Goal: Task Accomplishment & Management: Complete application form

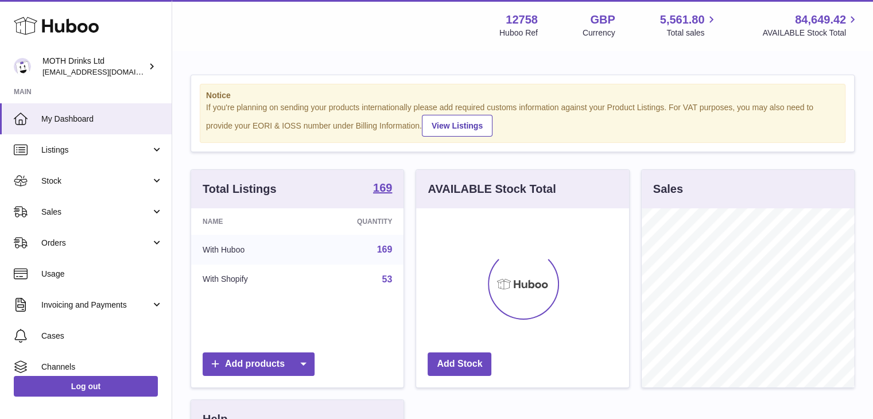
scroll to position [179, 213]
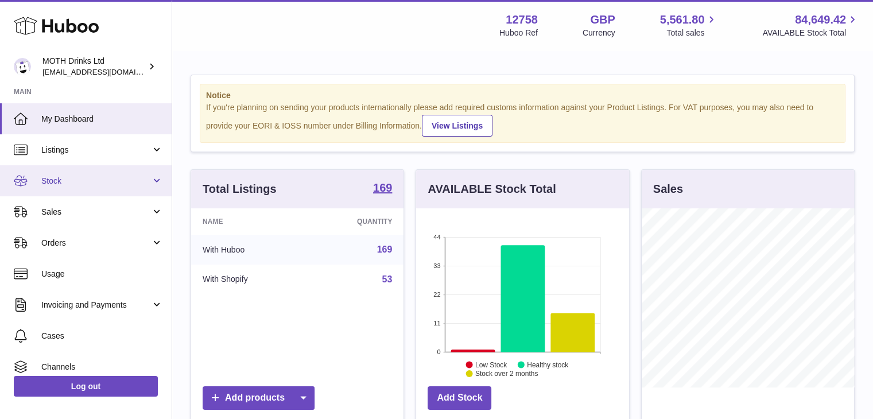
click at [96, 186] on link "Stock" at bounding box center [86, 180] width 172 height 31
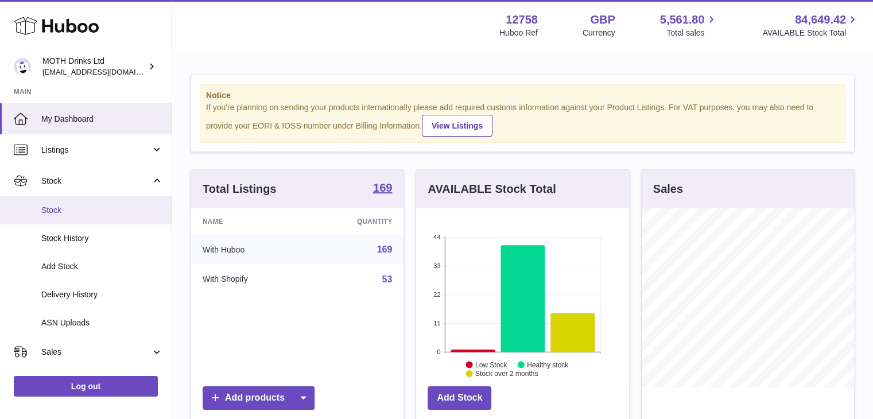
click at [96, 205] on span "Stock" at bounding box center [102, 210] width 122 height 11
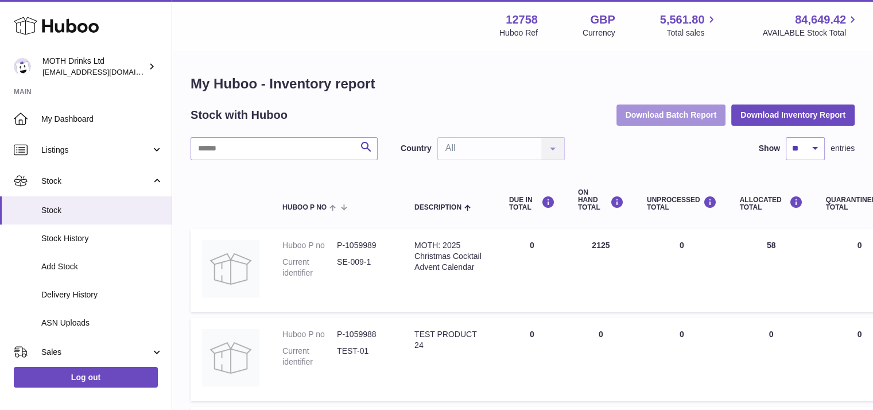
click at [705, 115] on button "Download Batch Report" at bounding box center [672, 115] width 110 height 21
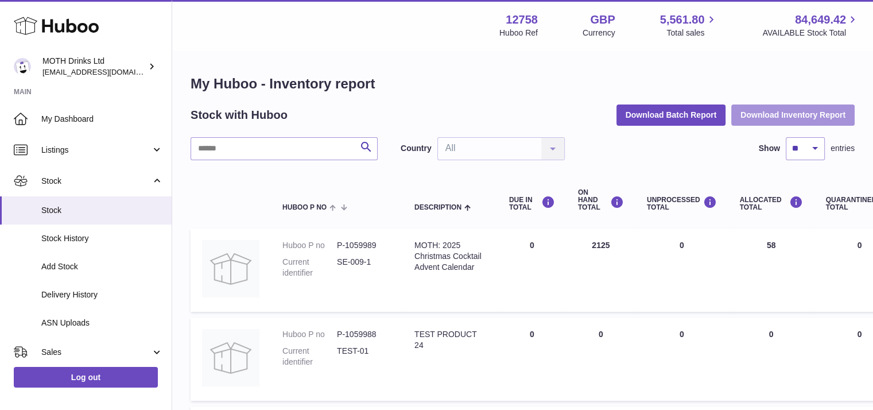
click at [776, 123] on button "Download Inventory Report" at bounding box center [793, 115] width 123 height 21
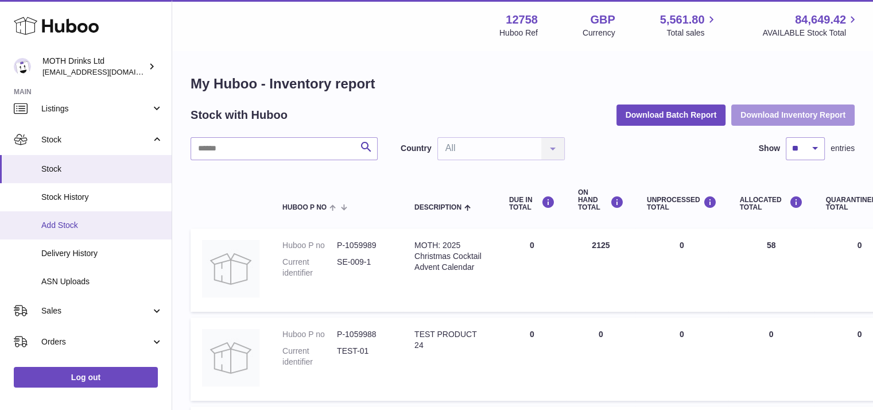
scroll to position [42, 0]
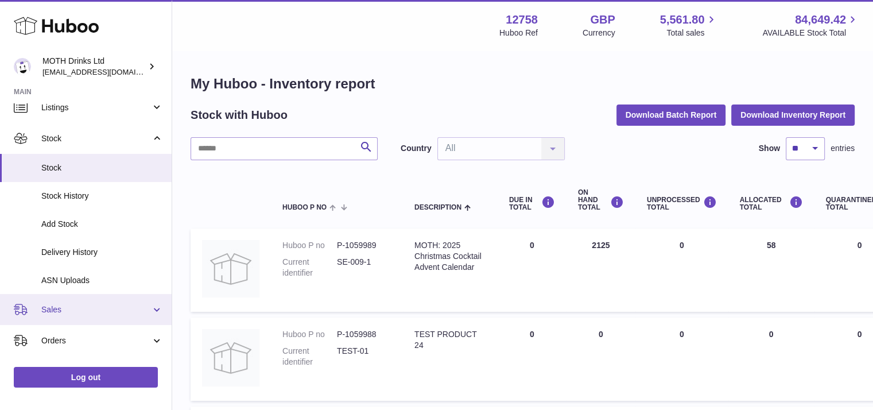
click at [84, 308] on span "Sales" at bounding box center [96, 309] width 110 height 11
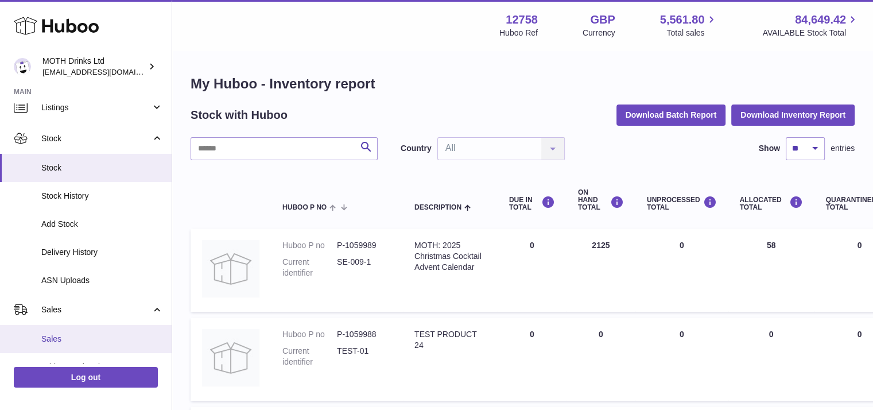
click at [69, 334] on span "Sales" at bounding box center [102, 339] width 122 height 11
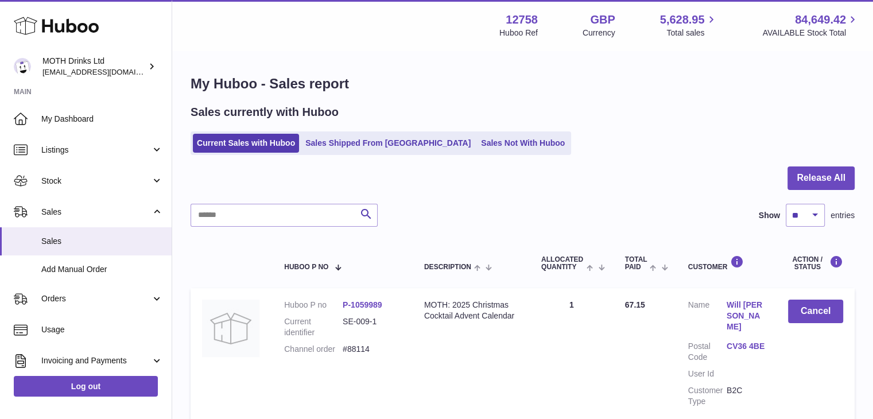
click at [316, 145] on link "Sales Shipped From [GEOGRAPHIC_DATA]" at bounding box center [387, 143] width 173 height 19
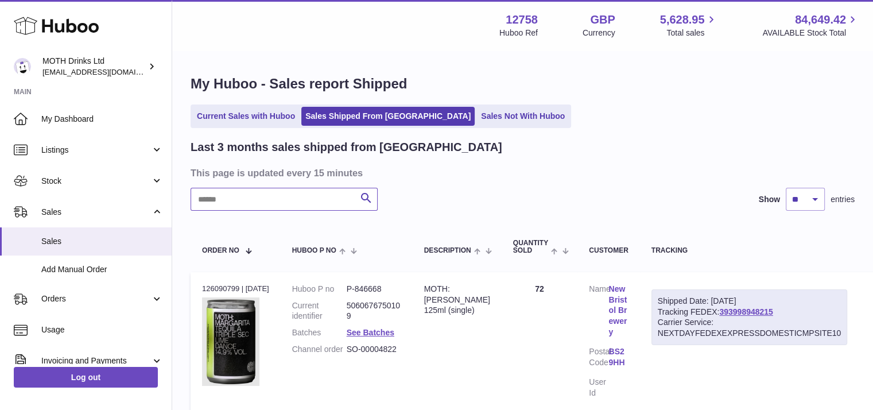
click at [250, 192] on input "text" at bounding box center [284, 199] width 187 height 23
paste input "**********"
click at [250, 192] on input "**********" at bounding box center [284, 199] width 187 height 23
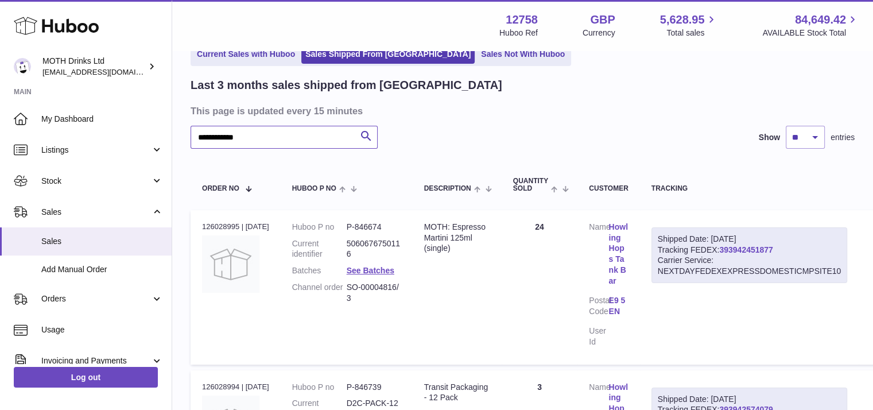
scroll to position [62, 0]
click at [757, 243] on div "Shipped Date: 6th Oct 2025 Tracking FEDEX: 393942451877 Carrier Service: NEXTDA…" at bounding box center [750, 255] width 196 height 56
click at [756, 246] on link "393942451877" at bounding box center [746, 249] width 53 height 9
drag, startPoint x: 287, startPoint y: 148, endPoint x: 169, endPoint y: 138, distance: 117.5
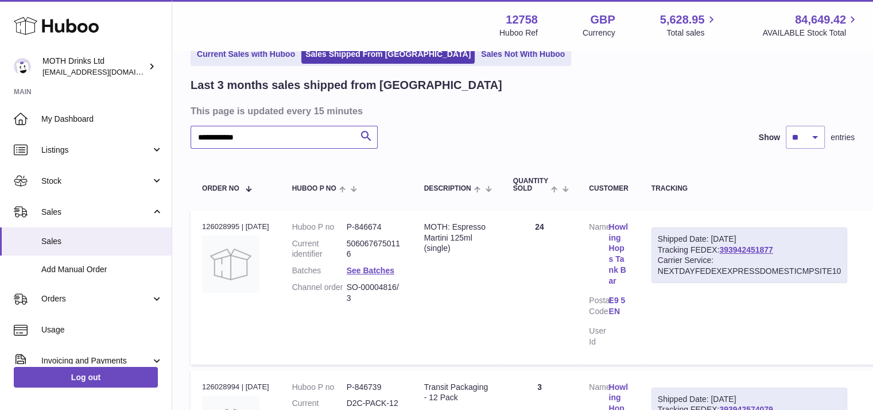
paste input "text"
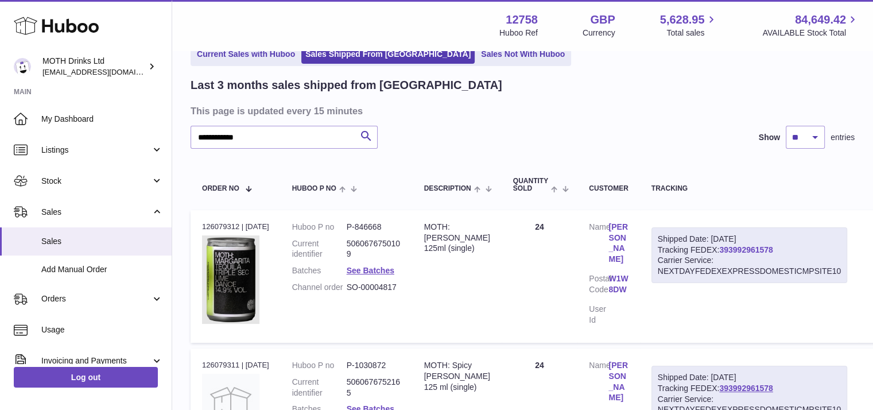
click at [749, 246] on link "393992961578" at bounding box center [746, 249] width 53 height 9
drag, startPoint x: 289, startPoint y: 134, endPoint x: 185, endPoint y: 121, distance: 104.7
click at [185, 121] on div "**********" at bounding box center [522, 406] width 701 height 832
paste input "text"
click at [185, 121] on div "**********" at bounding box center [522, 406] width 701 height 832
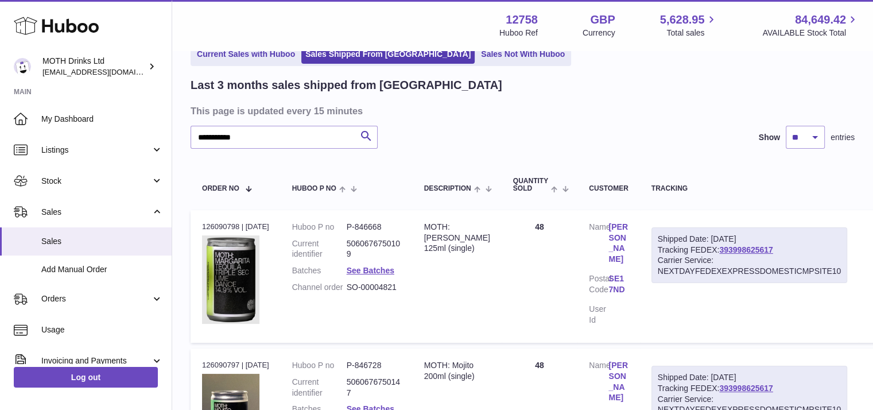
click at [747, 241] on div "Shipped Date: 7th Oct 2025" at bounding box center [749, 239] width 183 height 11
click at [747, 248] on link "393998625617" at bounding box center [746, 249] width 53 height 9
drag, startPoint x: 208, startPoint y: 117, endPoint x: 172, endPoint y: 118, distance: 36.2
paste input "text"
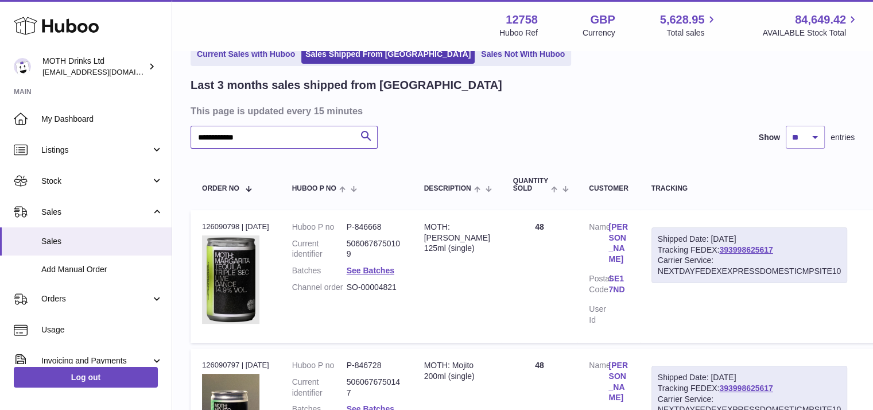
type input "**********"
click at [172, 118] on div "Huboo MOTH Drinks Ltd orders@mothdrinks.com Main My Dashboard Listings Not with…" at bounding box center [86, 205] width 172 height 410
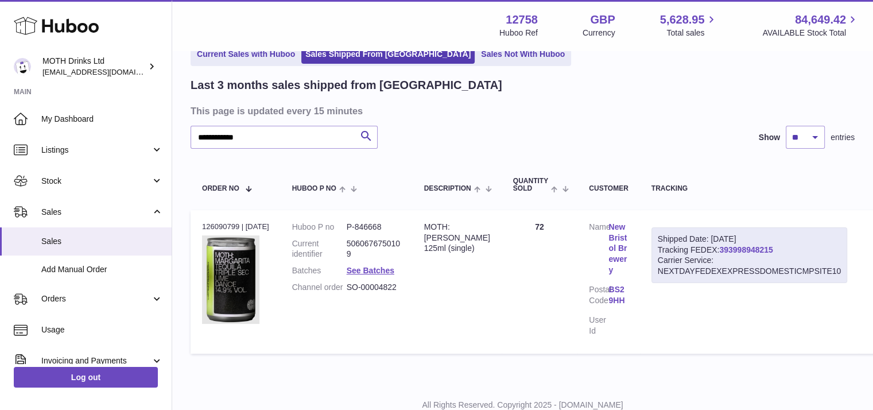
click at [728, 250] on link "393998948215" at bounding box center [746, 249] width 53 height 9
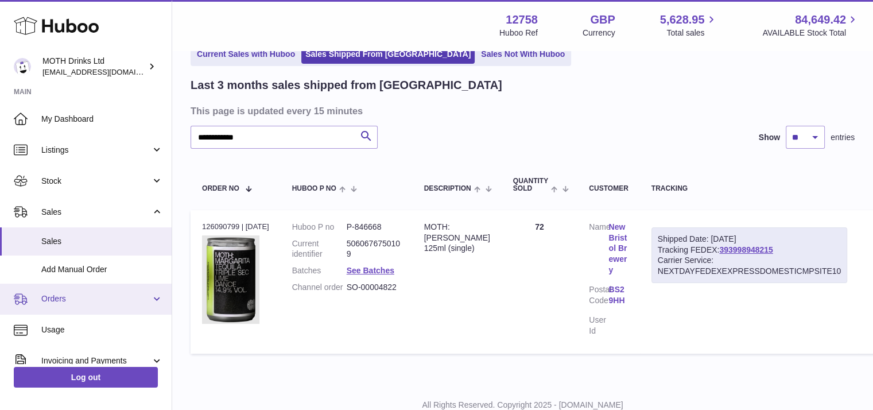
click at [90, 303] on span "Orders" at bounding box center [96, 298] width 110 height 11
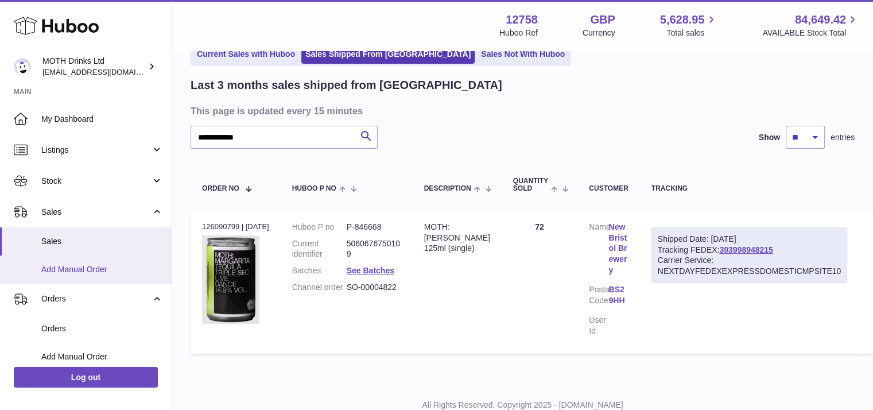
click at [88, 266] on span "Add Manual Order" at bounding box center [102, 269] width 122 height 11
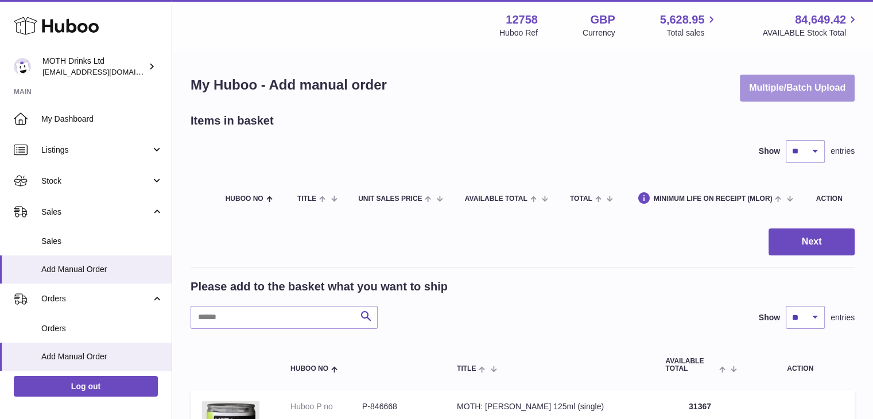
click at [780, 93] on button "Multiple/Batch Upload" at bounding box center [797, 88] width 115 height 27
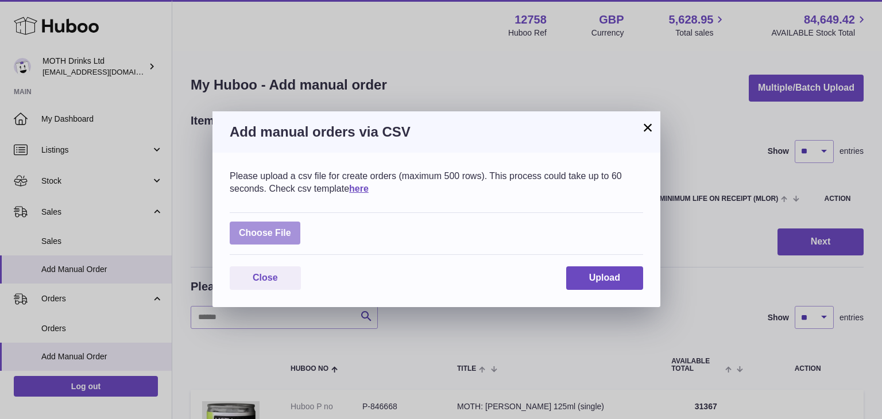
click at [283, 236] on label at bounding box center [265, 234] width 71 height 24
click at [291, 228] on input "file" at bounding box center [291, 227] width 1 height 1
type input "**********"
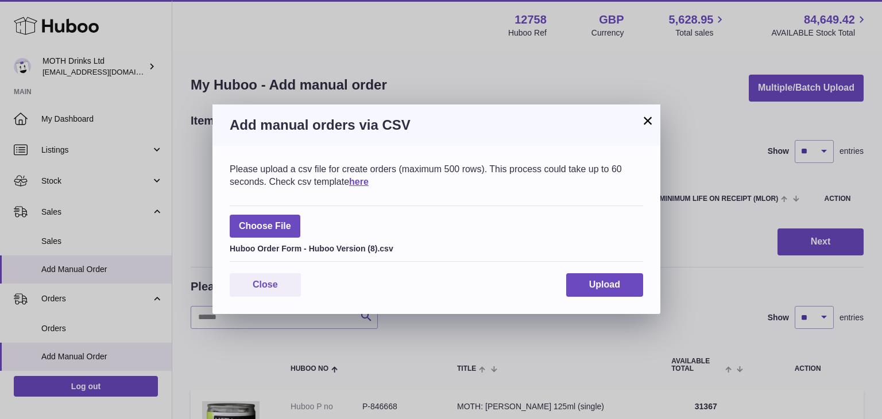
click at [614, 265] on div "Please upload a csv file for create orders (maximum 500 rows). This process cou…" at bounding box center [436, 230] width 448 height 168
click at [602, 285] on span "Upload" at bounding box center [604, 285] width 31 height 10
